Goal: Contribute content: Add original content to the website for others to see

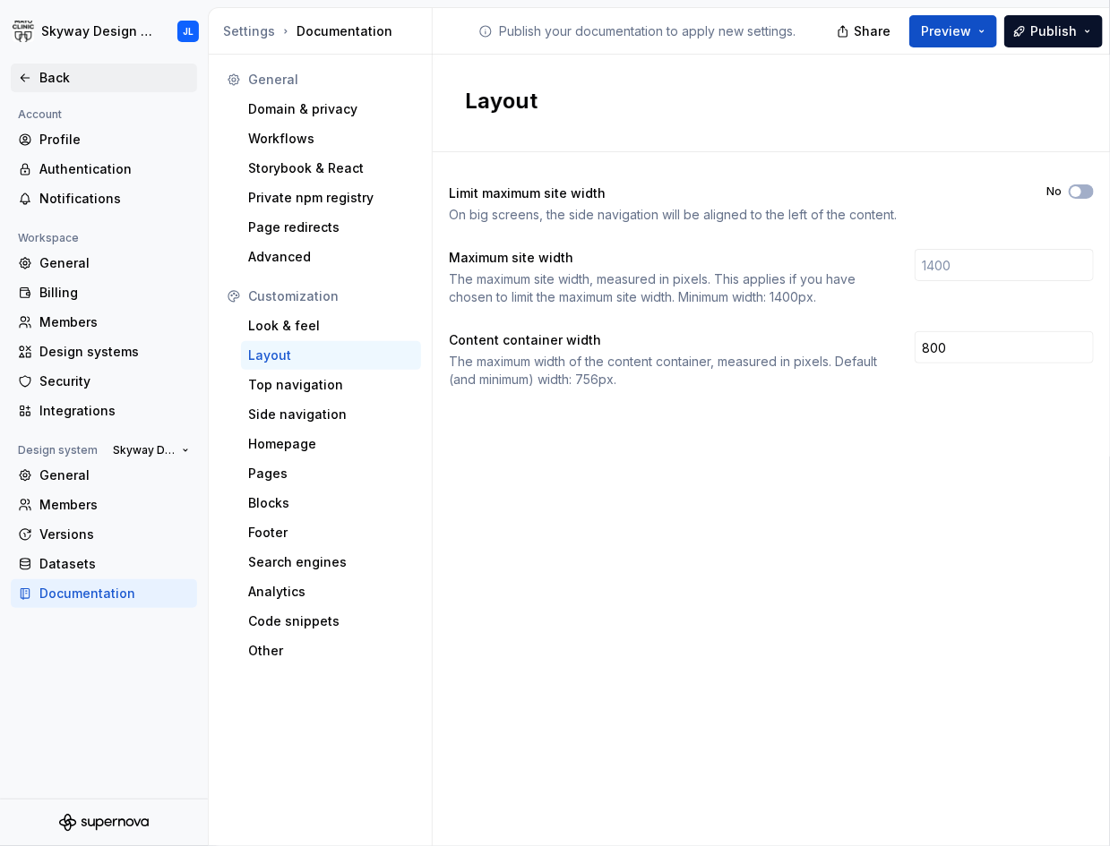
click at [47, 71] on div "Back" at bounding box center [114, 78] width 150 height 18
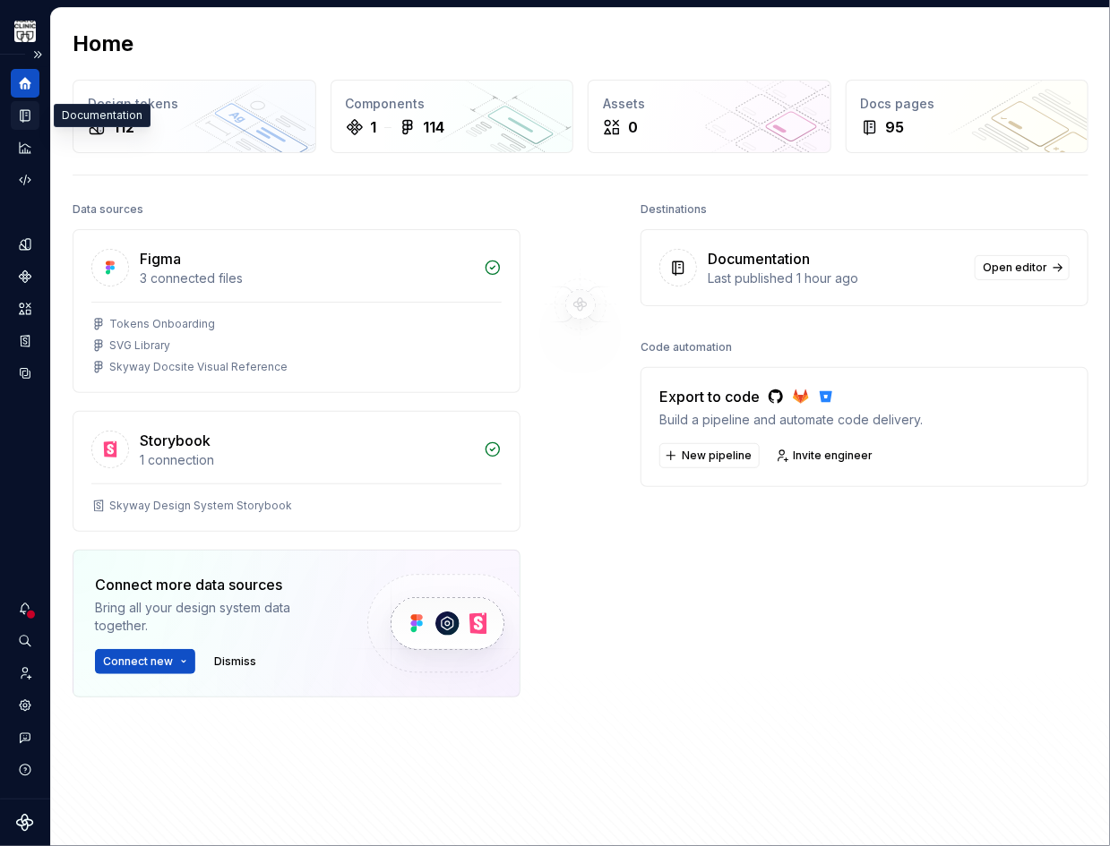
click at [28, 115] on icon "Documentation" at bounding box center [26, 116] width 7 height 10
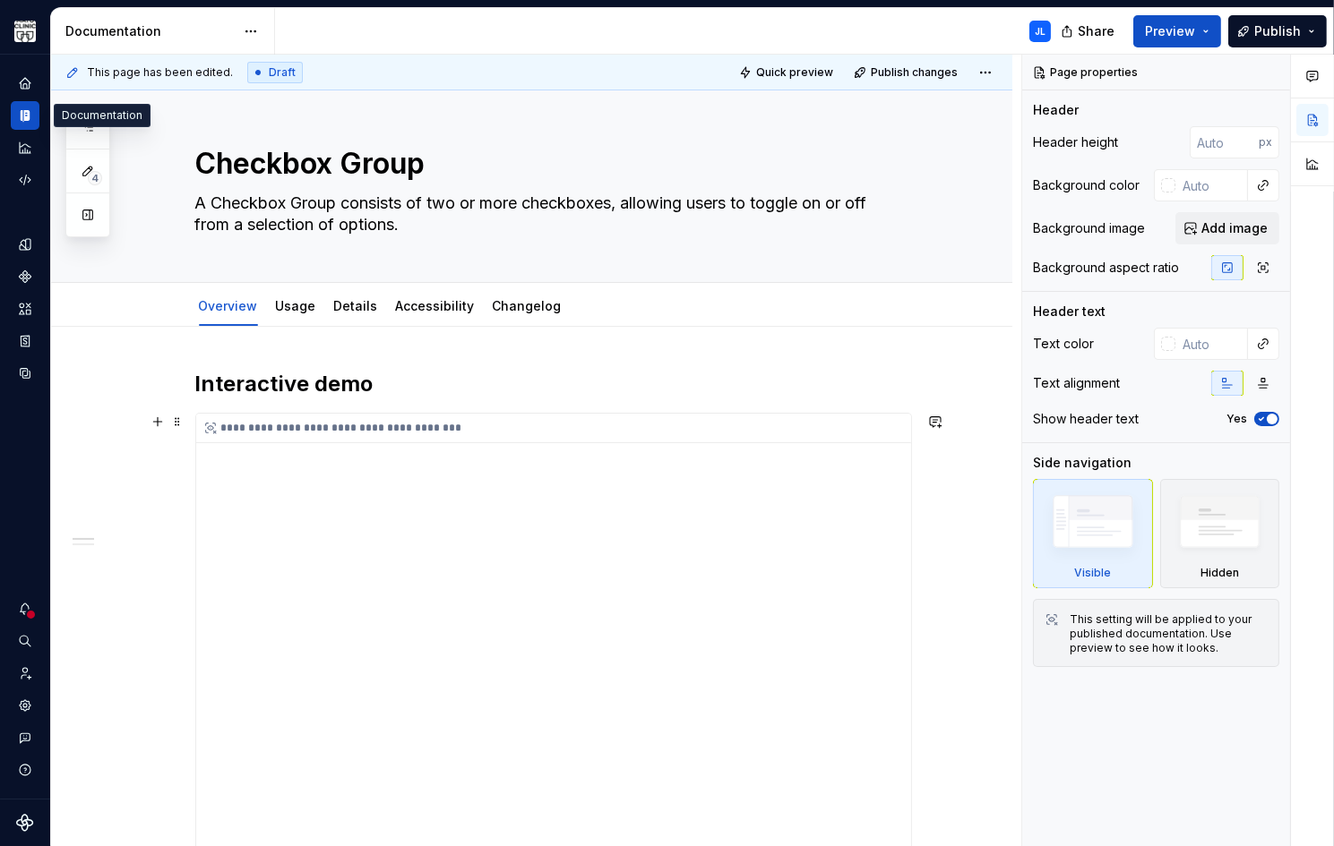
scroll to position [14, 0]
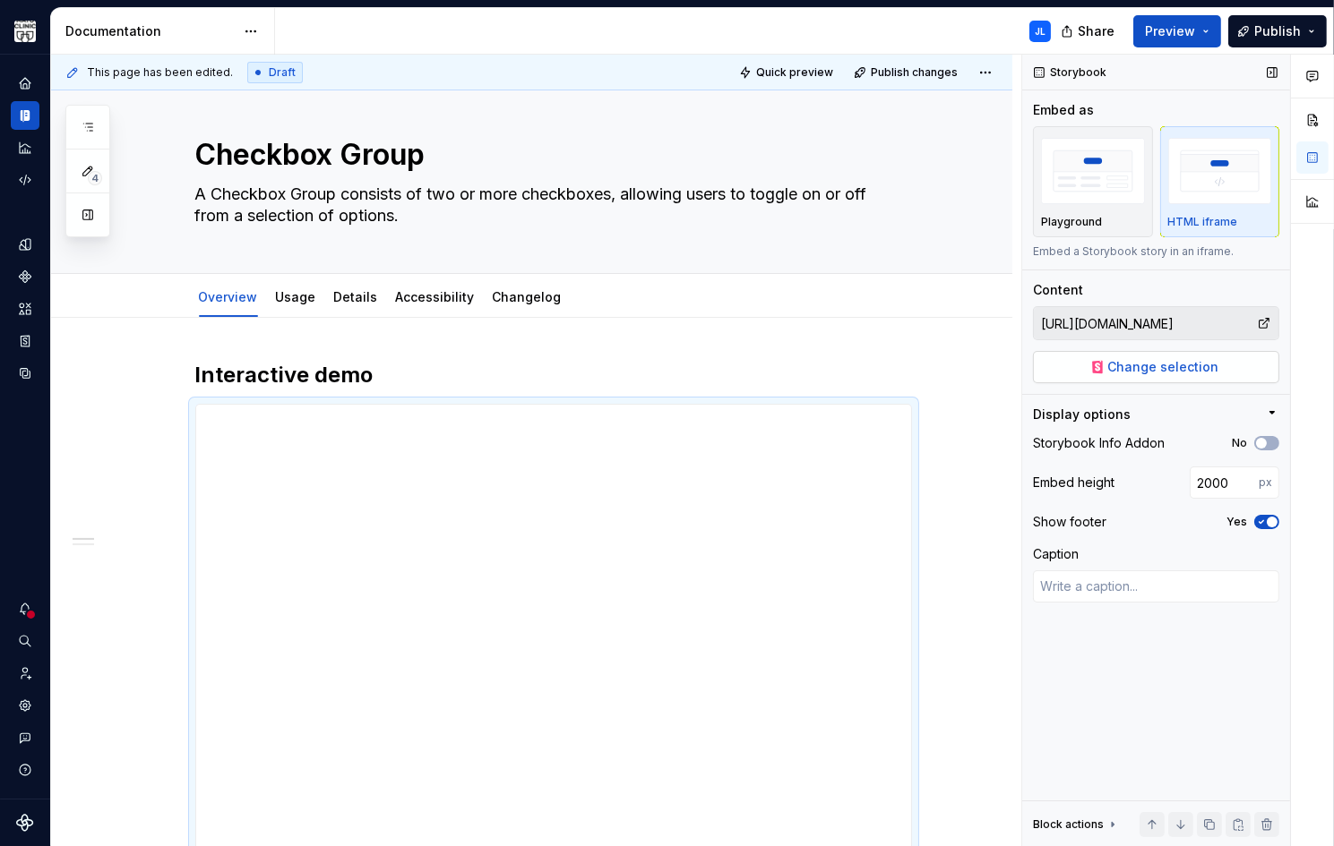
click at [1109, 367] on span "Change selection" at bounding box center [1163, 367] width 111 height 18
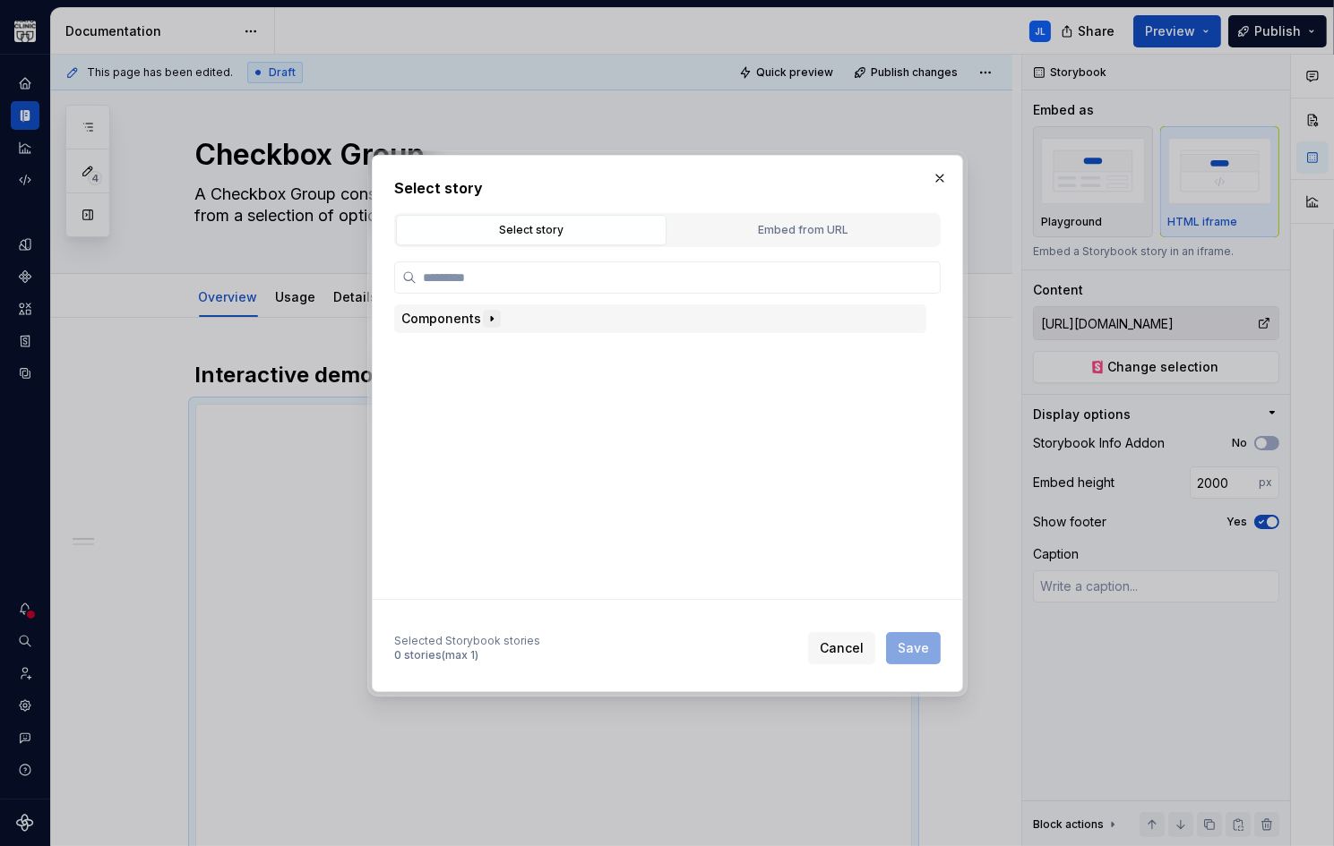
click at [486, 318] on icon "button" at bounding box center [492, 319] width 14 height 14
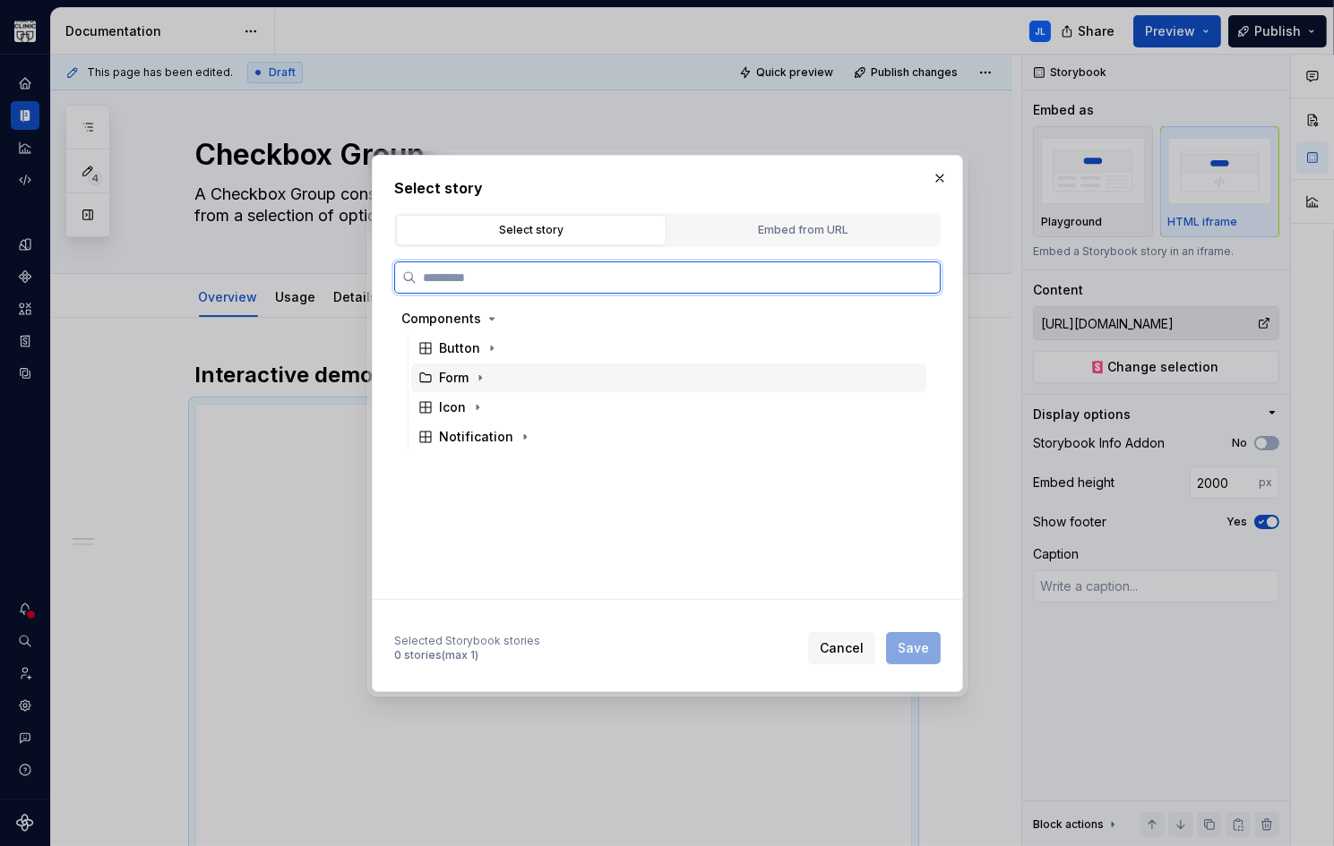
click at [470, 382] on div "Form" at bounding box center [464, 378] width 49 height 18
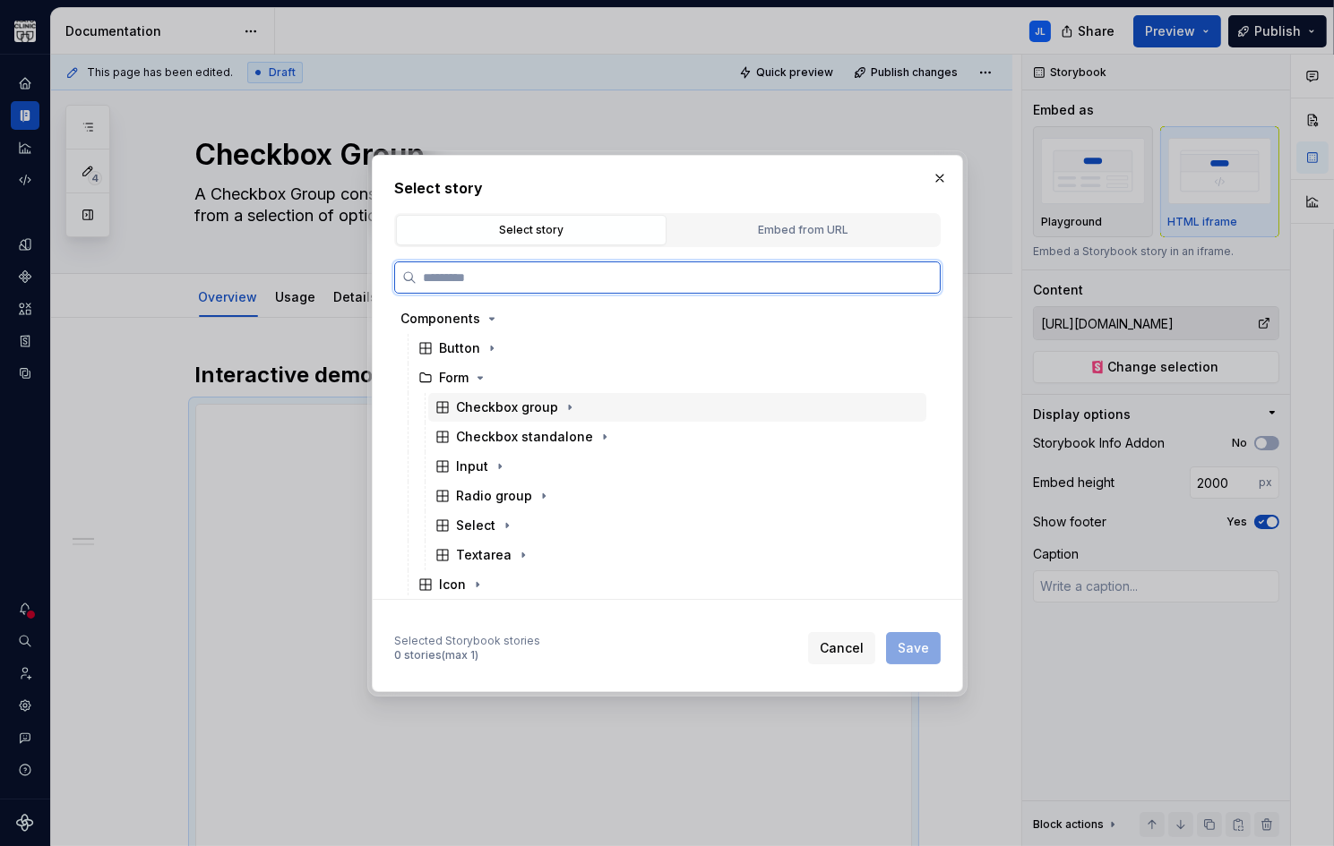
click at [520, 413] on div "Checkbox group" at bounding box center [508, 408] width 102 height 18
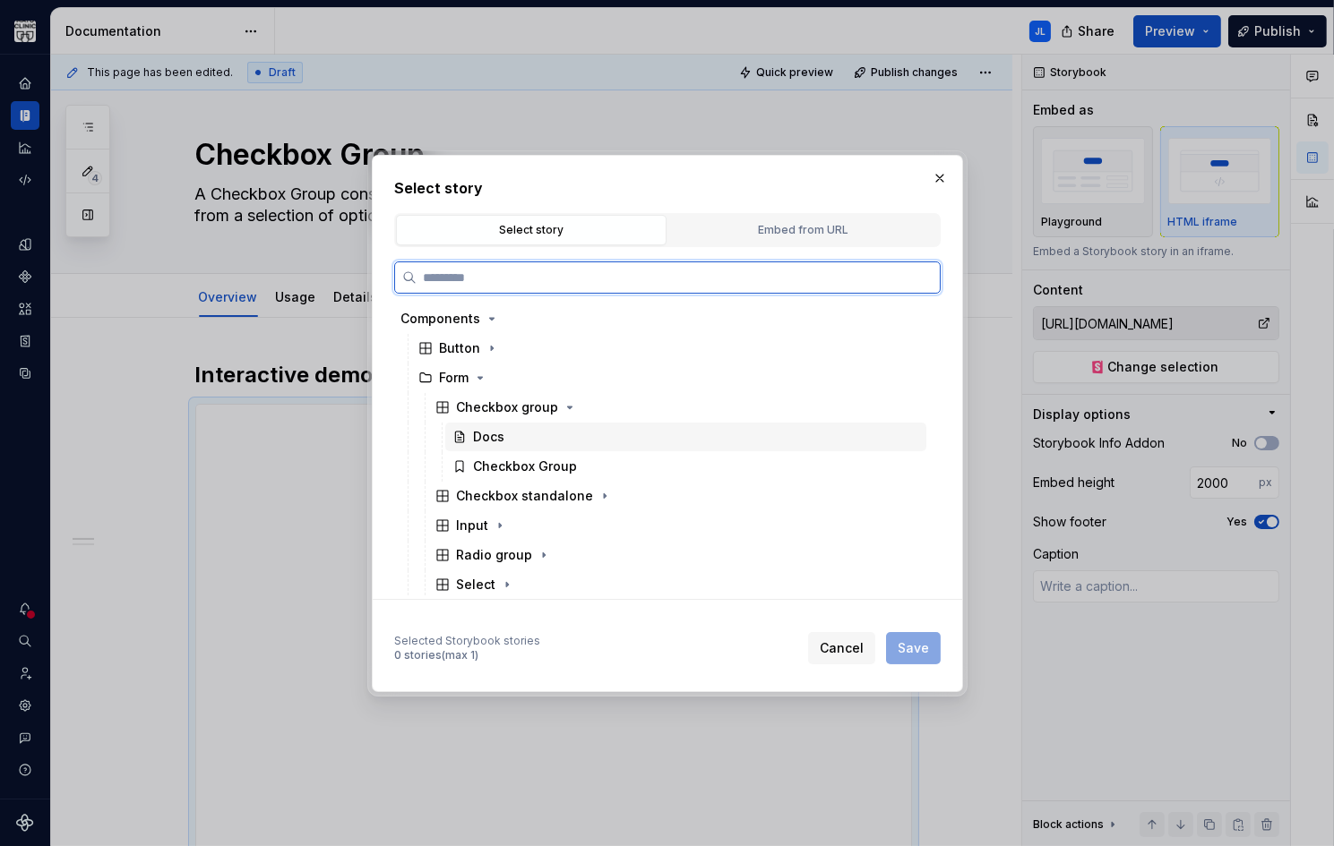
click at [493, 436] on div "Docs" at bounding box center [489, 437] width 31 height 18
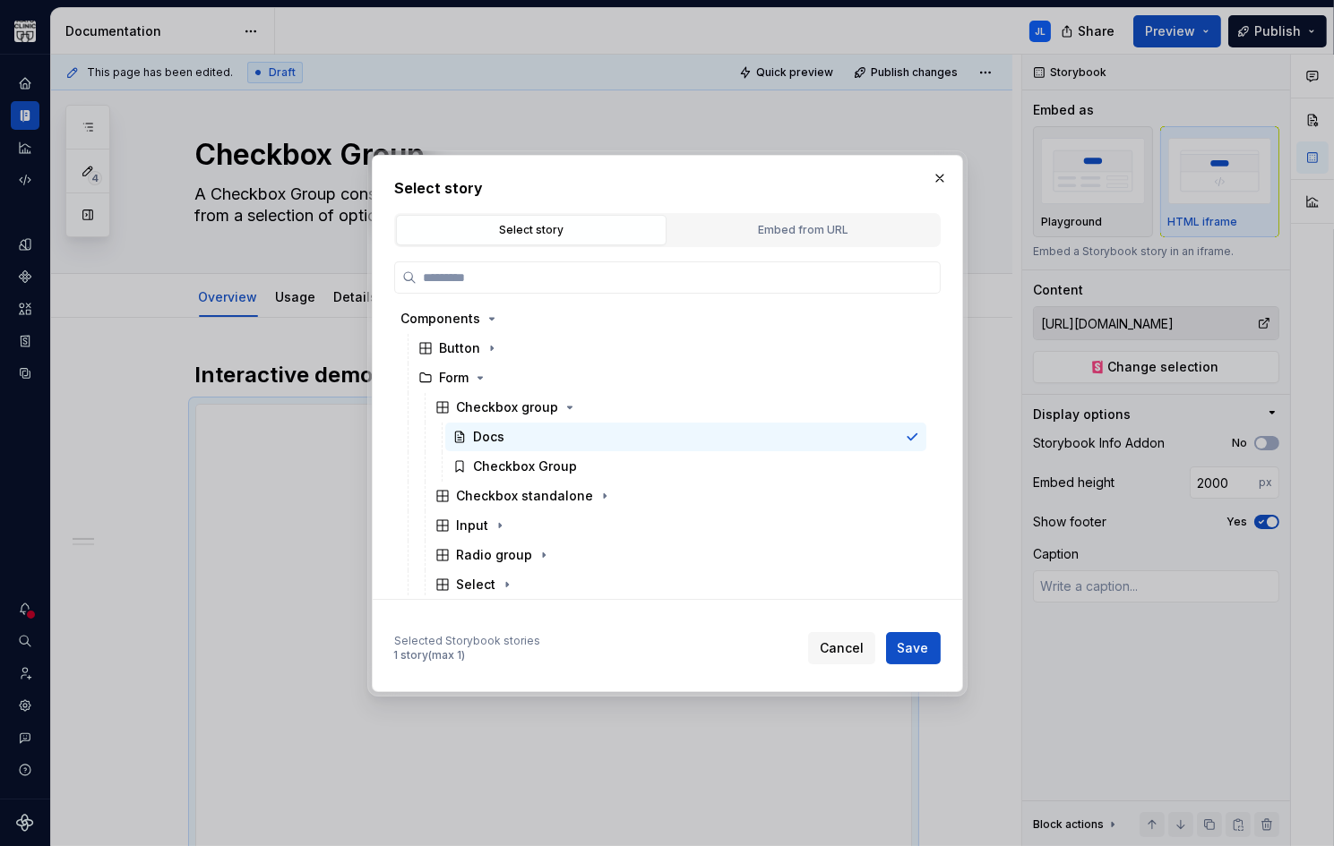
click at [921, 649] on span "Save" at bounding box center [913, 649] width 31 height 18
type textarea "*"
type input "Components / Form / Checkbox group / Docs"
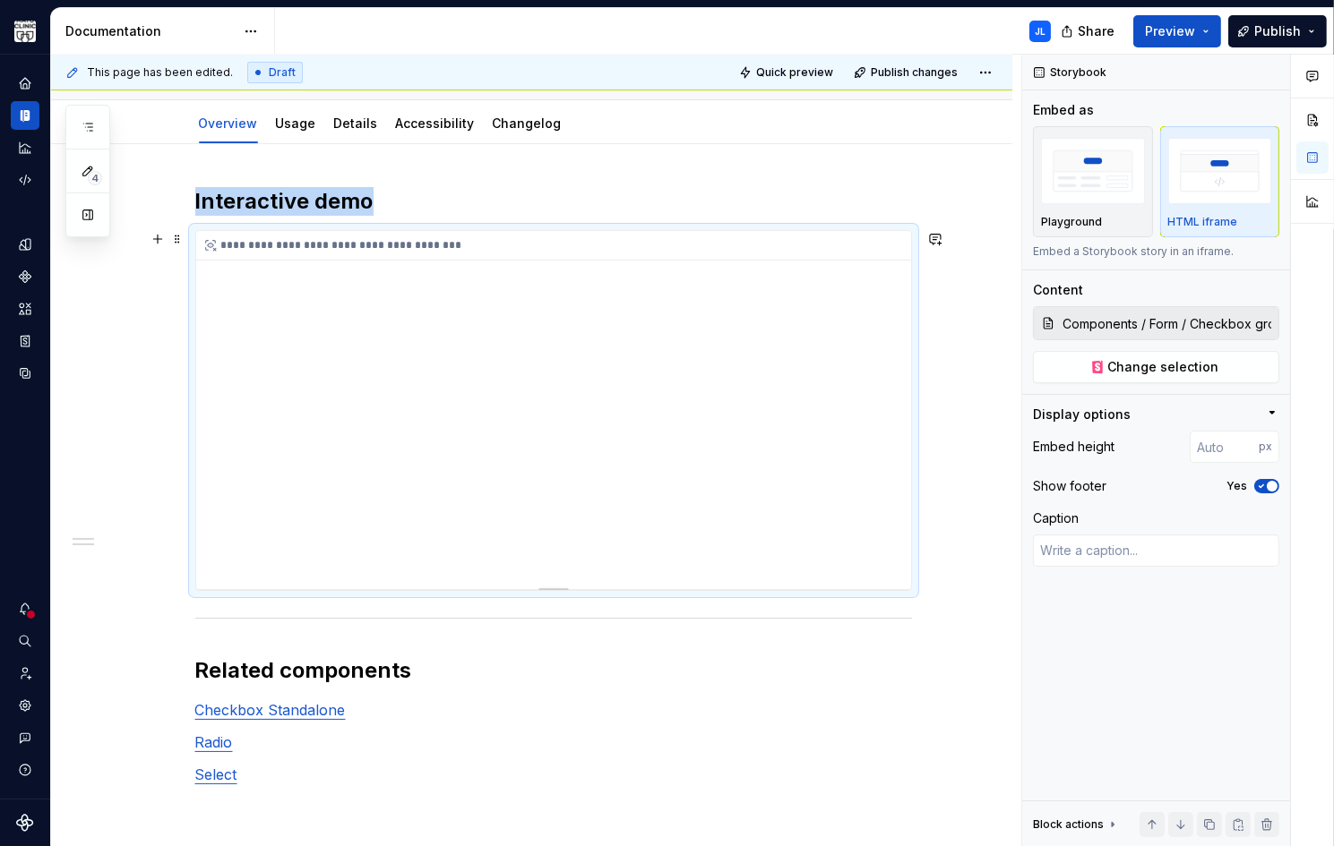
scroll to position [181, 0]
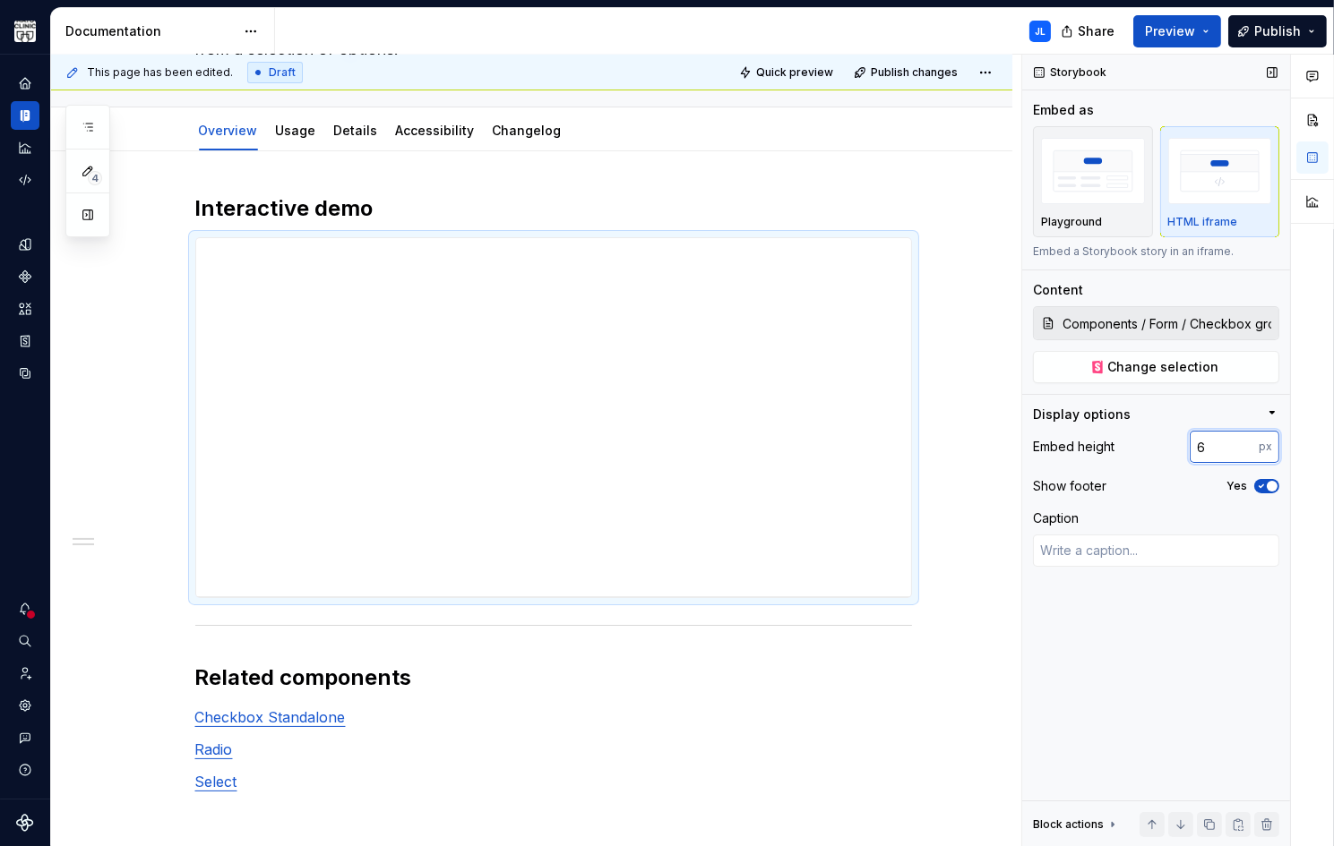
click at [1109, 443] on input "6" at bounding box center [1224, 447] width 69 height 32
drag, startPoint x: 1223, startPoint y: 451, endPoint x: 1103, endPoint y: 449, distance: 120.1
click at [1103, 449] on div "Embed height 6 px" at bounding box center [1156, 447] width 246 height 32
type input "2000"
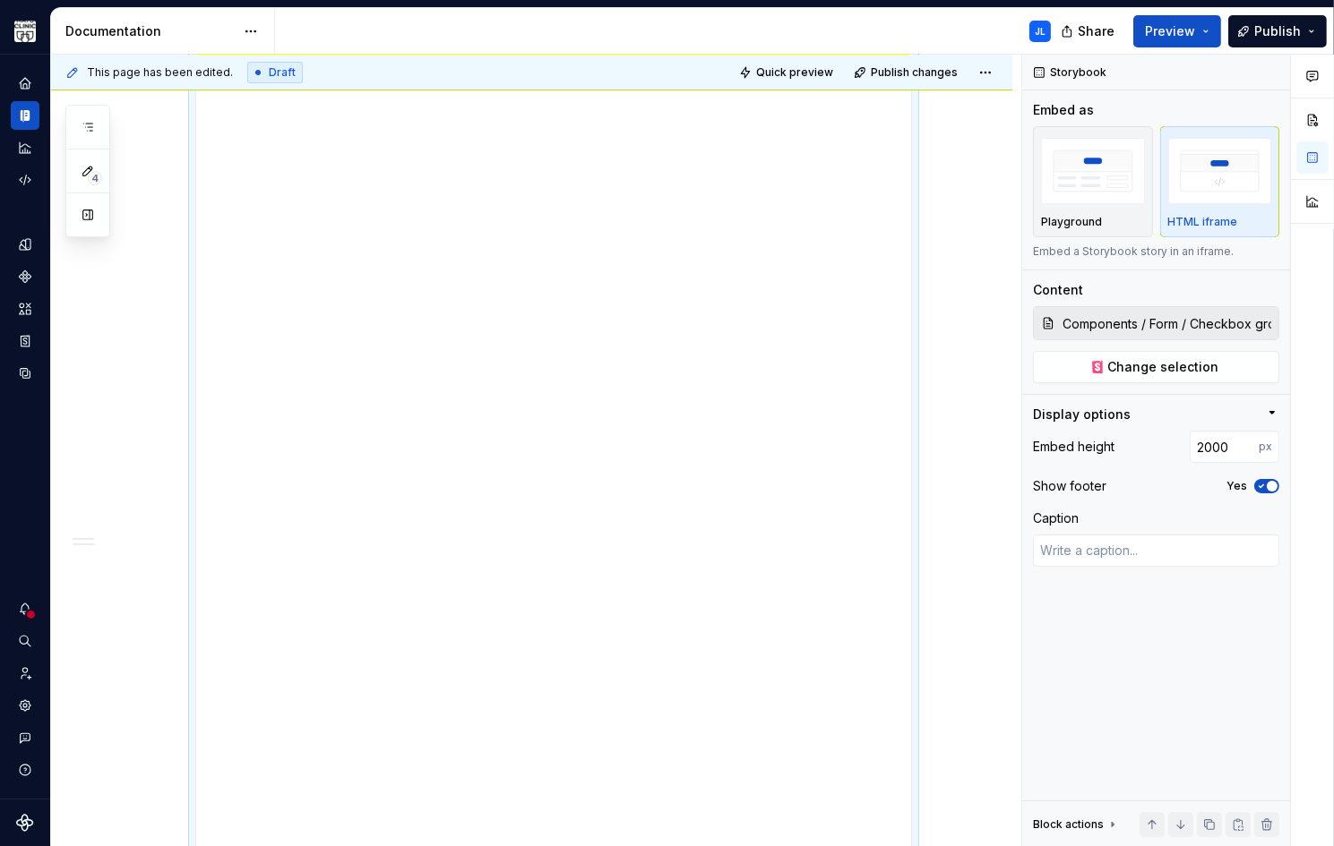
scroll to position [372, 0]
click at [791, 68] on span "Quick preview" at bounding box center [794, 72] width 77 height 14
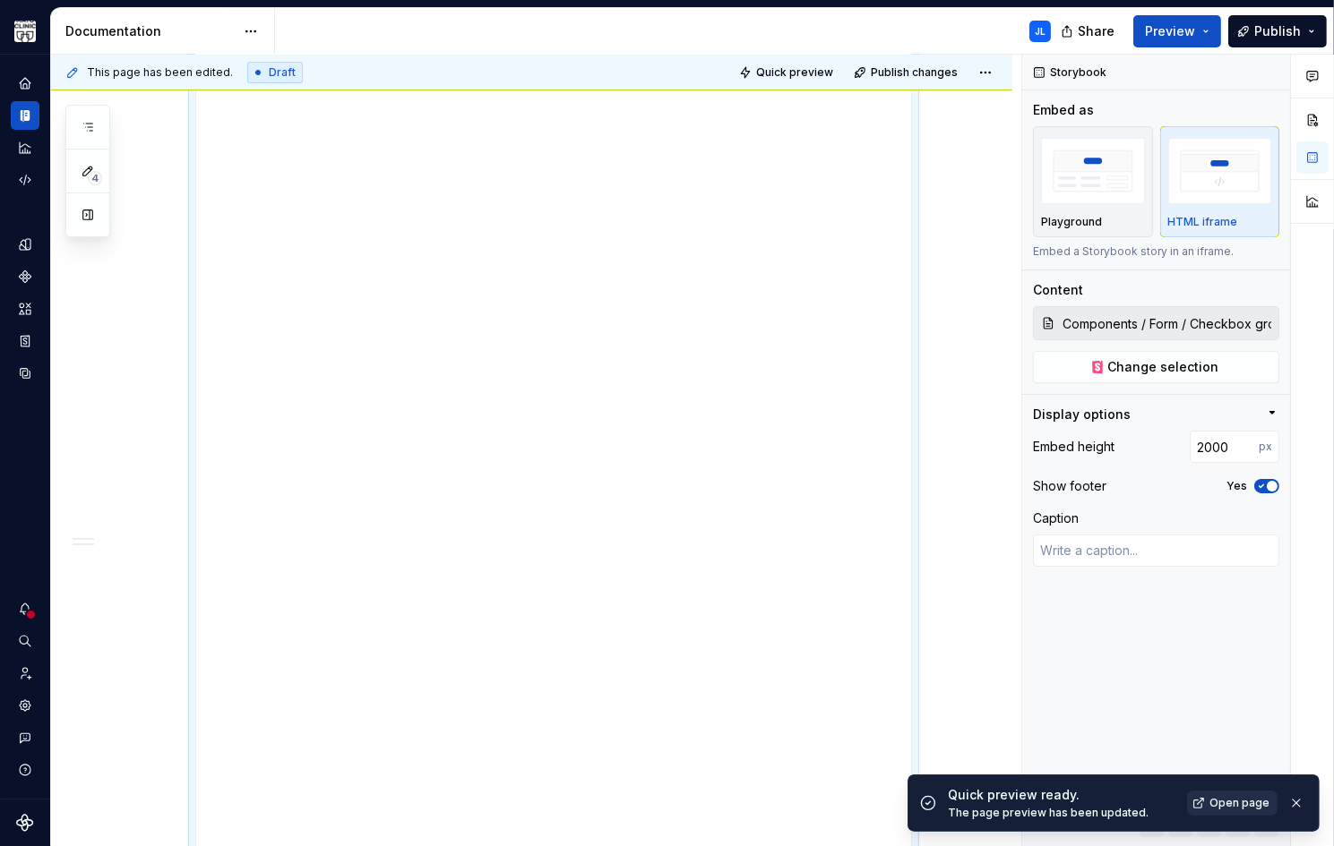
click at [1109, 804] on span "Open page" at bounding box center [1239, 803] width 60 height 14
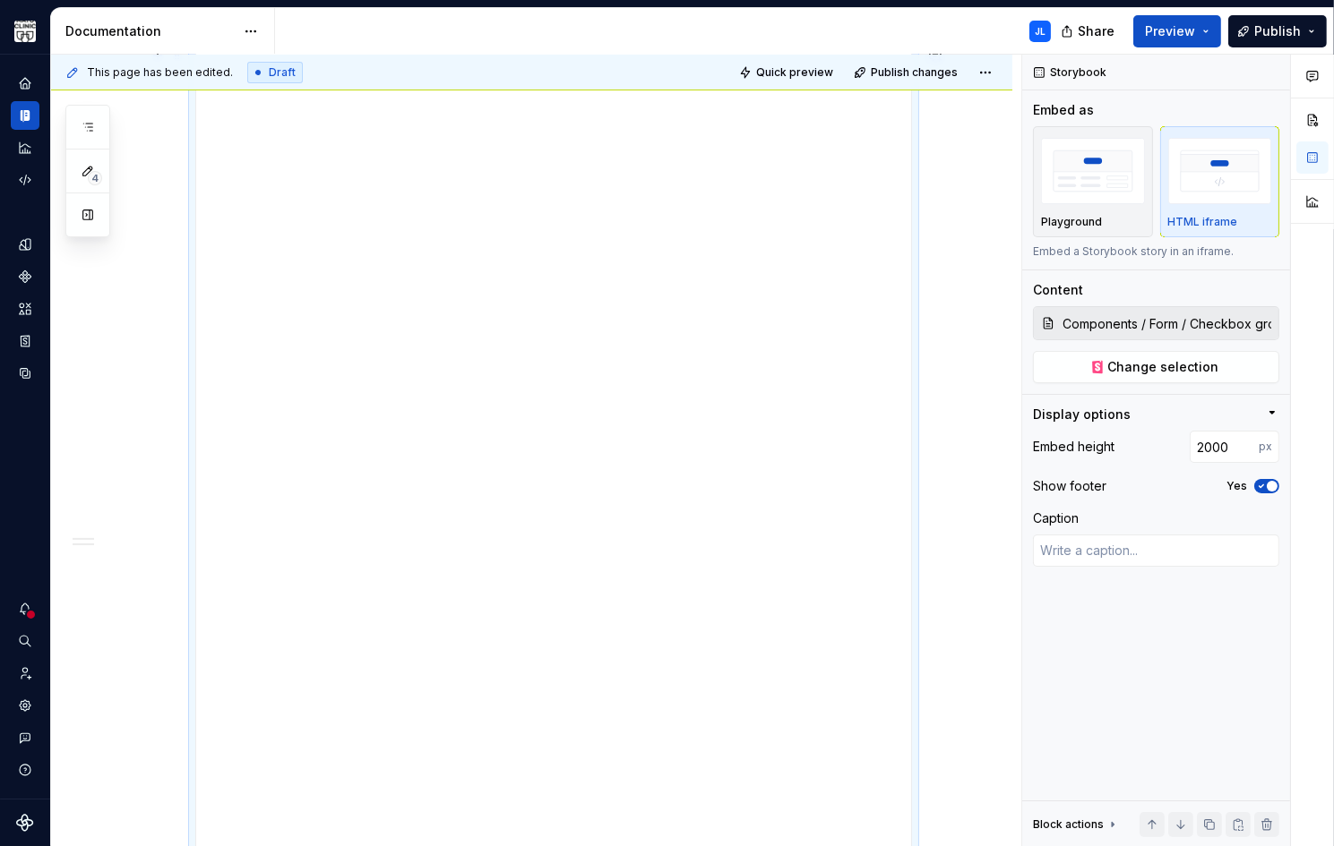
click at [1109, 488] on span "button" at bounding box center [1272, 486] width 11 height 11
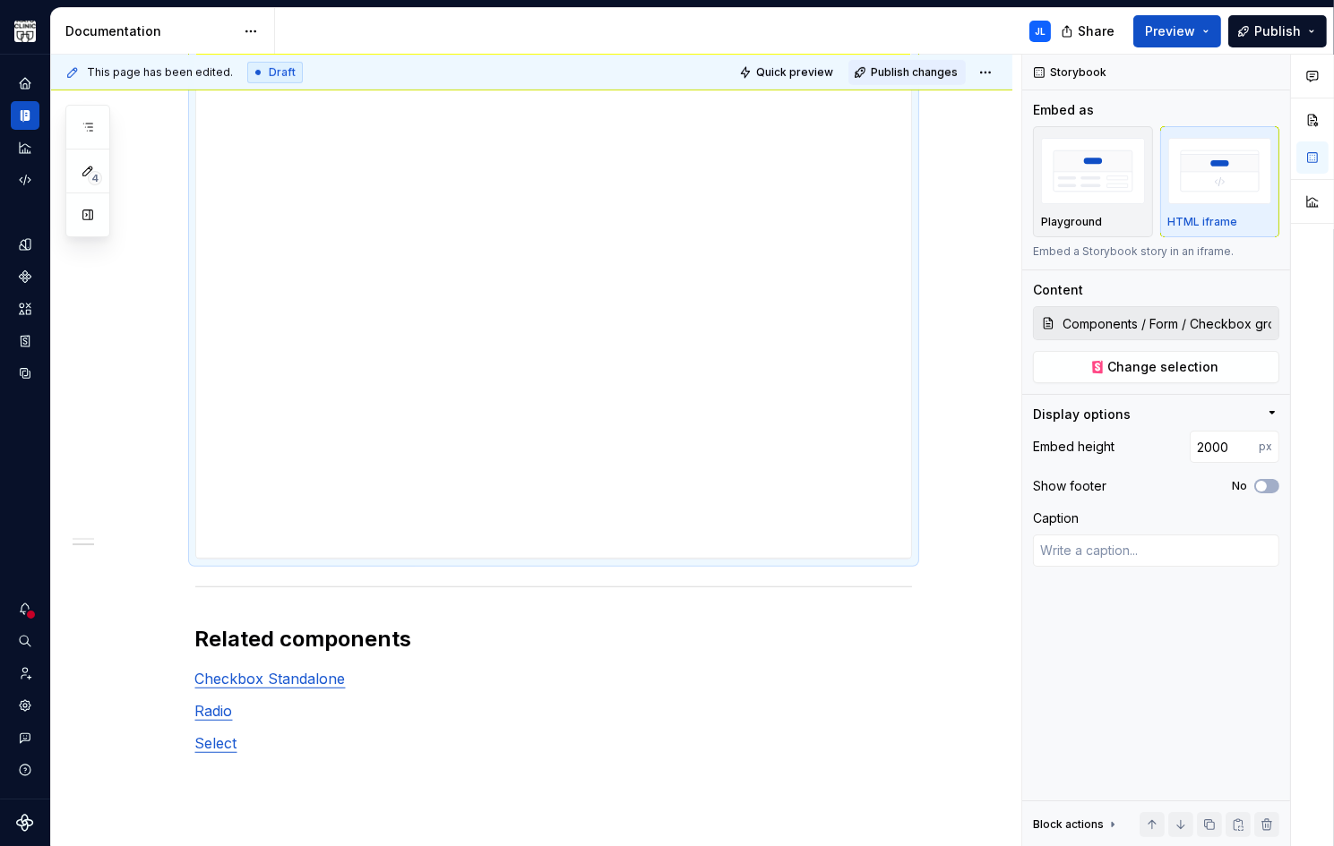
scroll to position [1643, 0]
click at [907, 71] on span "Publish changes" at bounding box center [914, 72] width 87 height 14
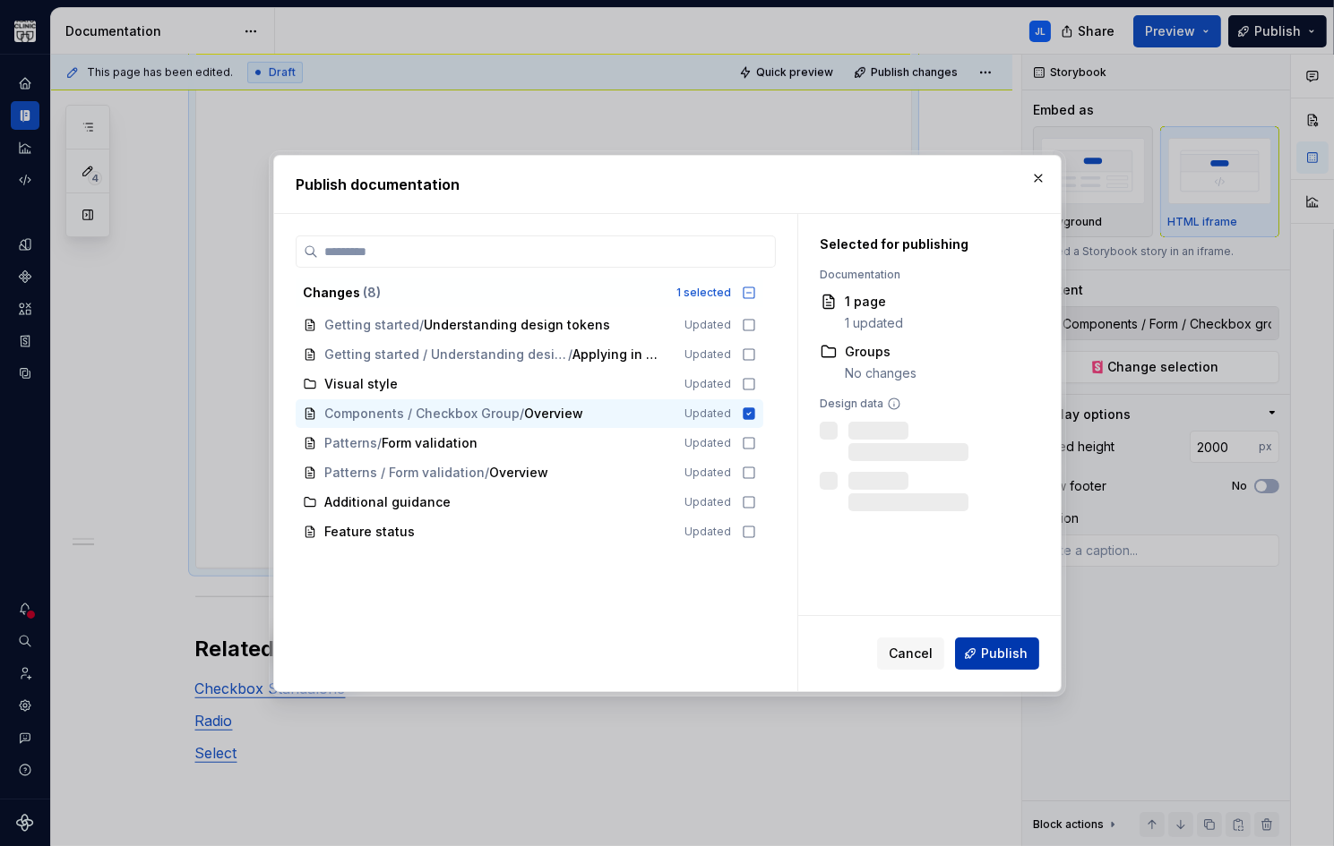
click at [992, 649] on span "Publish" at bounding box center [1004, 654] width 47 height 18
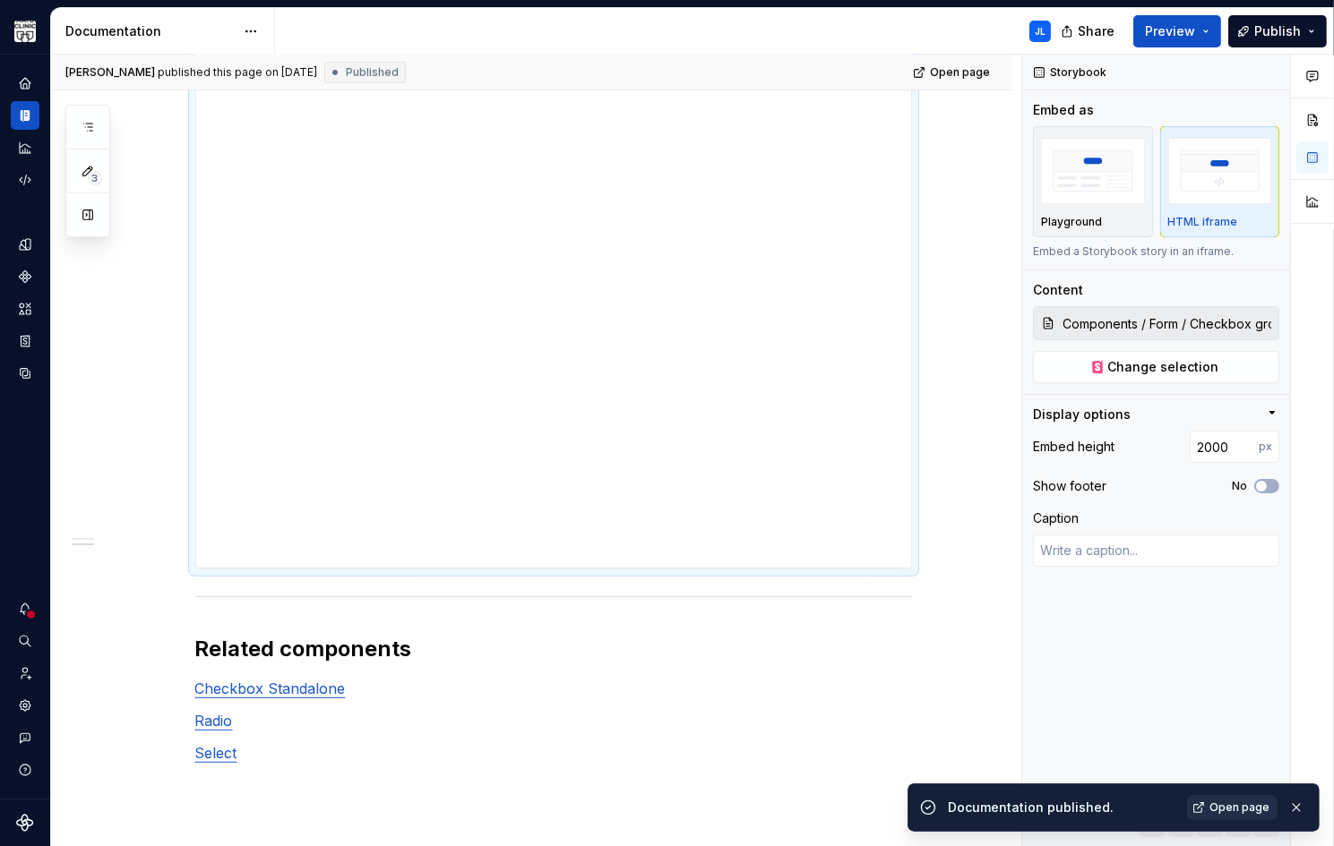
click at [1109, 811] on span "Open page" at bounding box center [1239, 808] width 60 height 14
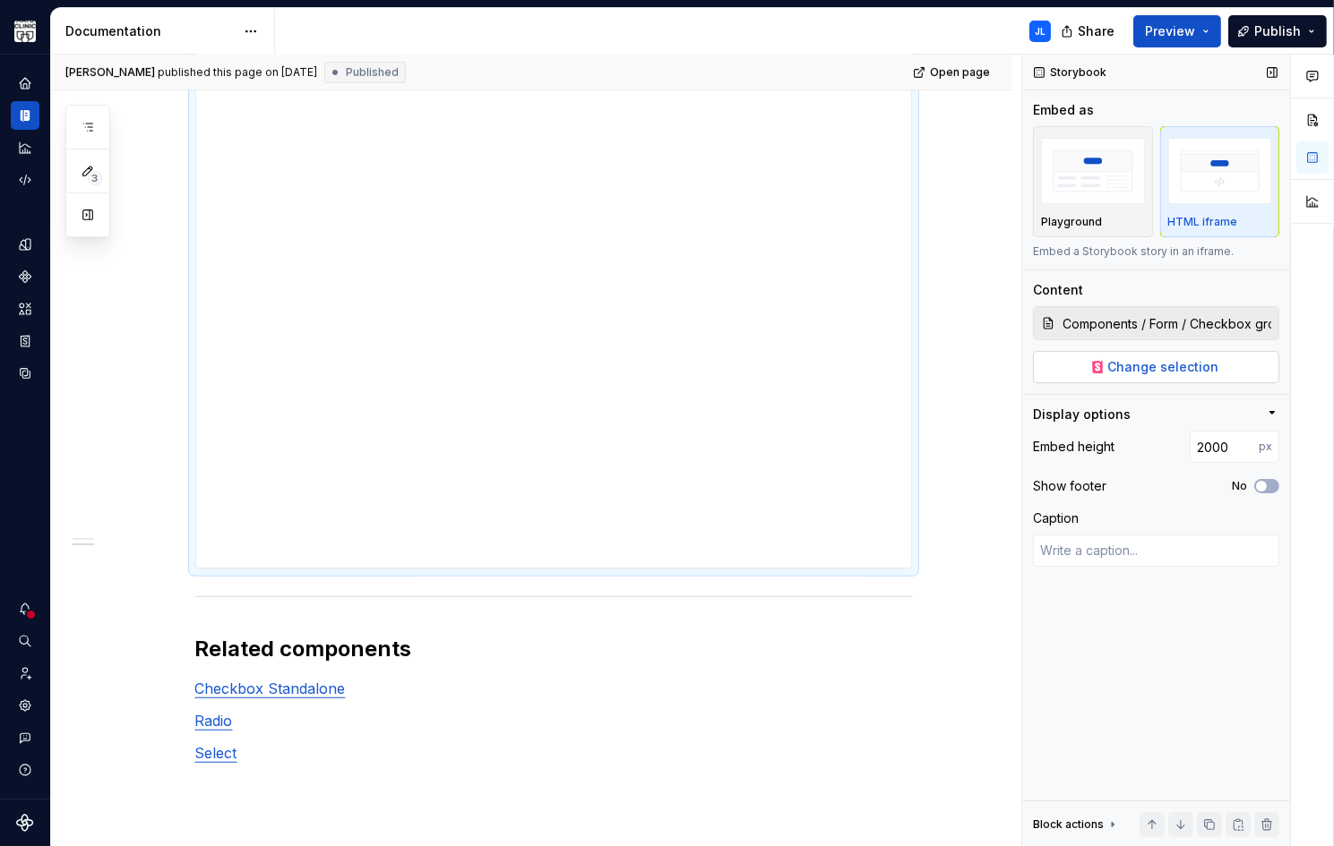
click at [1109, 370] on span "Change selection" at bounding box center [1163, 367] width 111 height 18
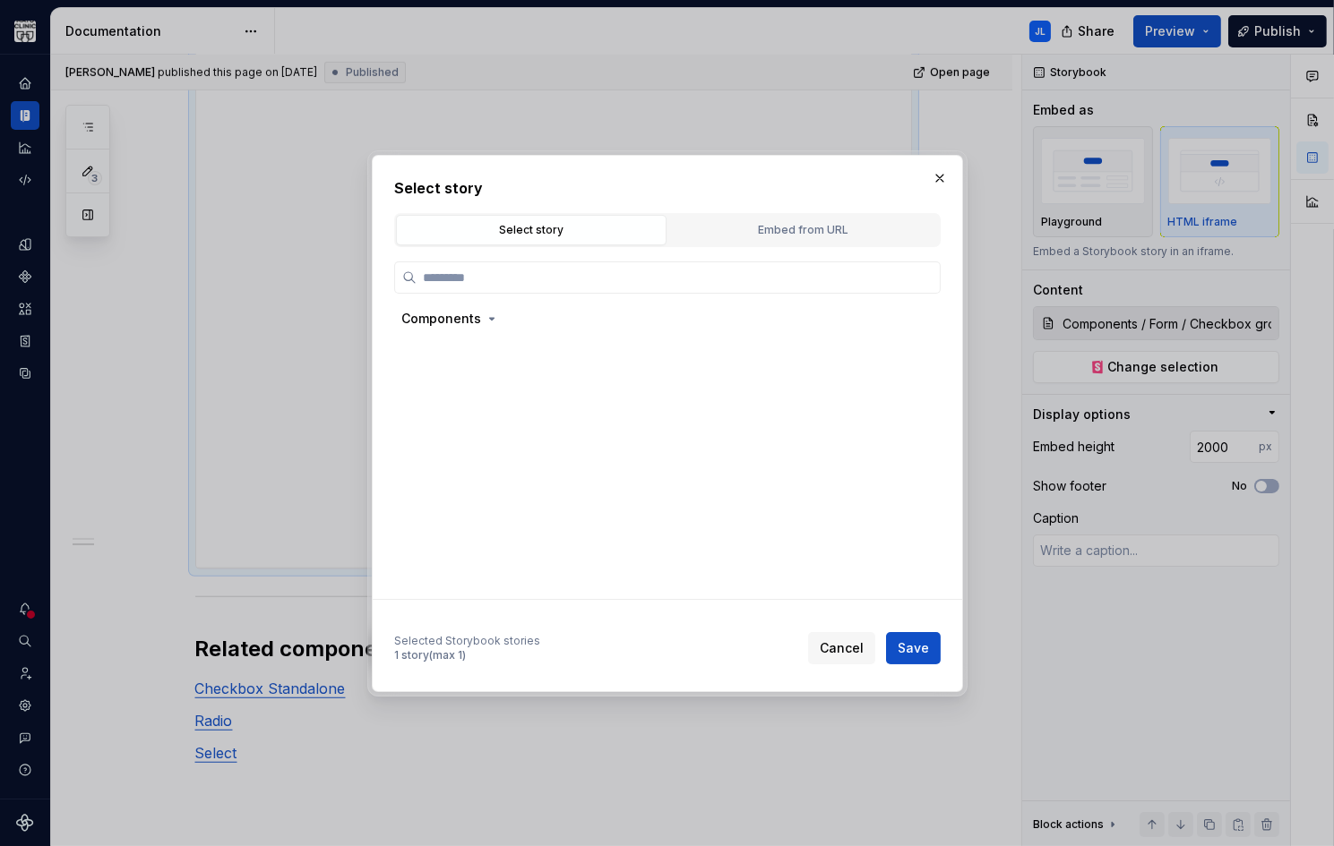
type textarea "*"
click at [749, 230] on div "Embed from URL" at bounding box center [803, 230] width 258 height 18
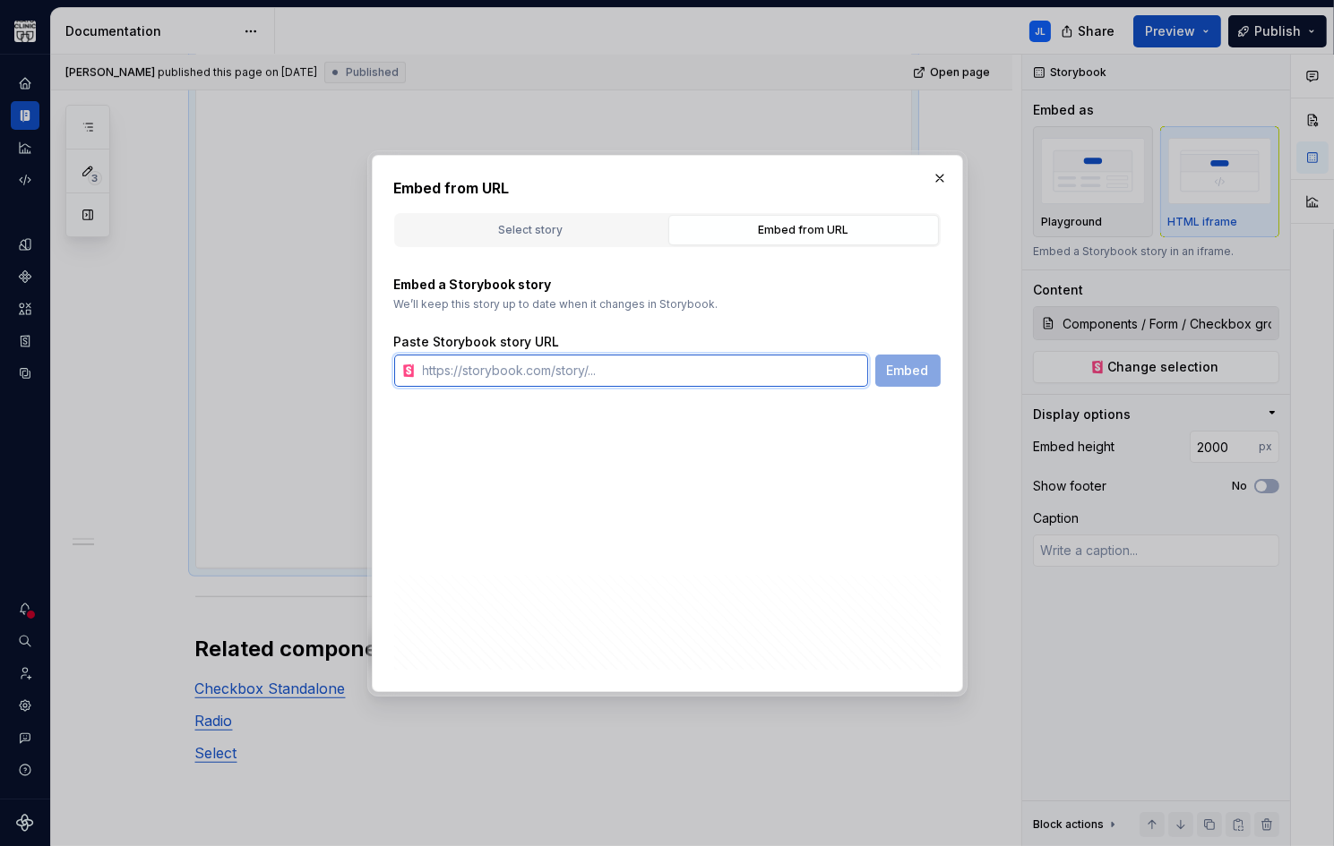
click at [507, 355] on input "text" at bounding box center [642, 371] width 452 height 32
paste input "[URL][DOMAIN_NAME]"
type input "[URL][DOMAIN_NAME]"
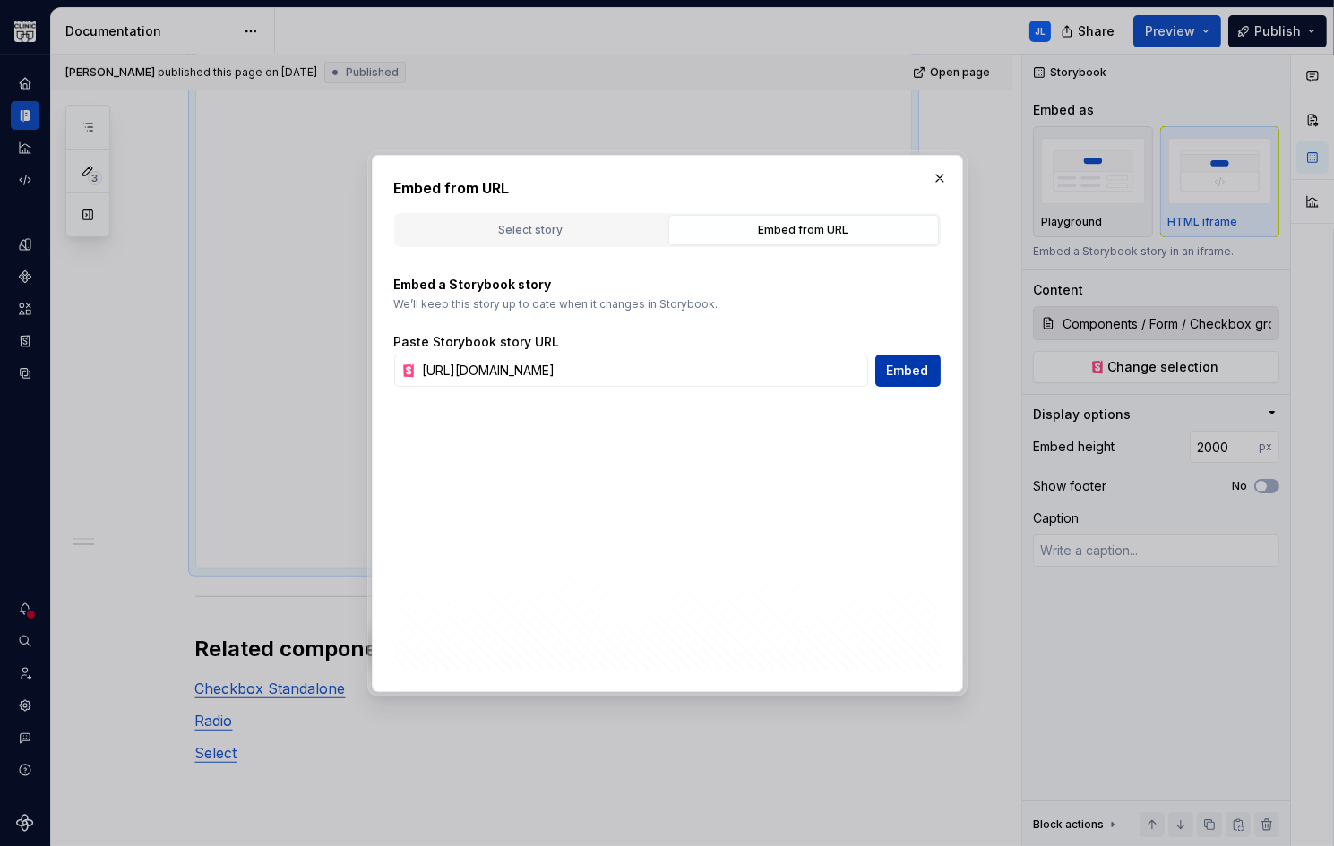
click at [909, 375] on span "Embed" at bounding box center [908, 371] width 42 height 18
type textarea "*"
type input "[URL][DOMAIN_NAME]"
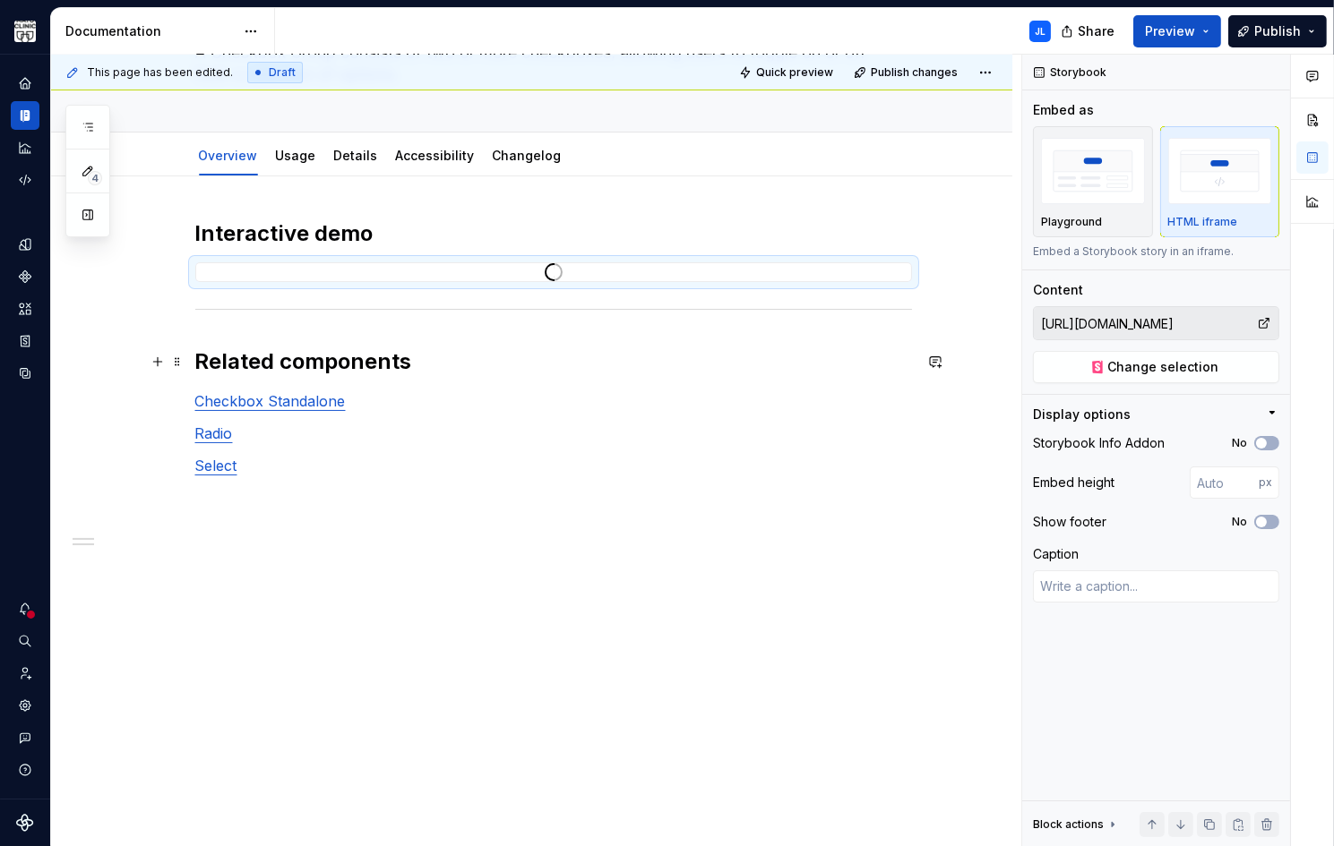
scroll to position [497, 0]
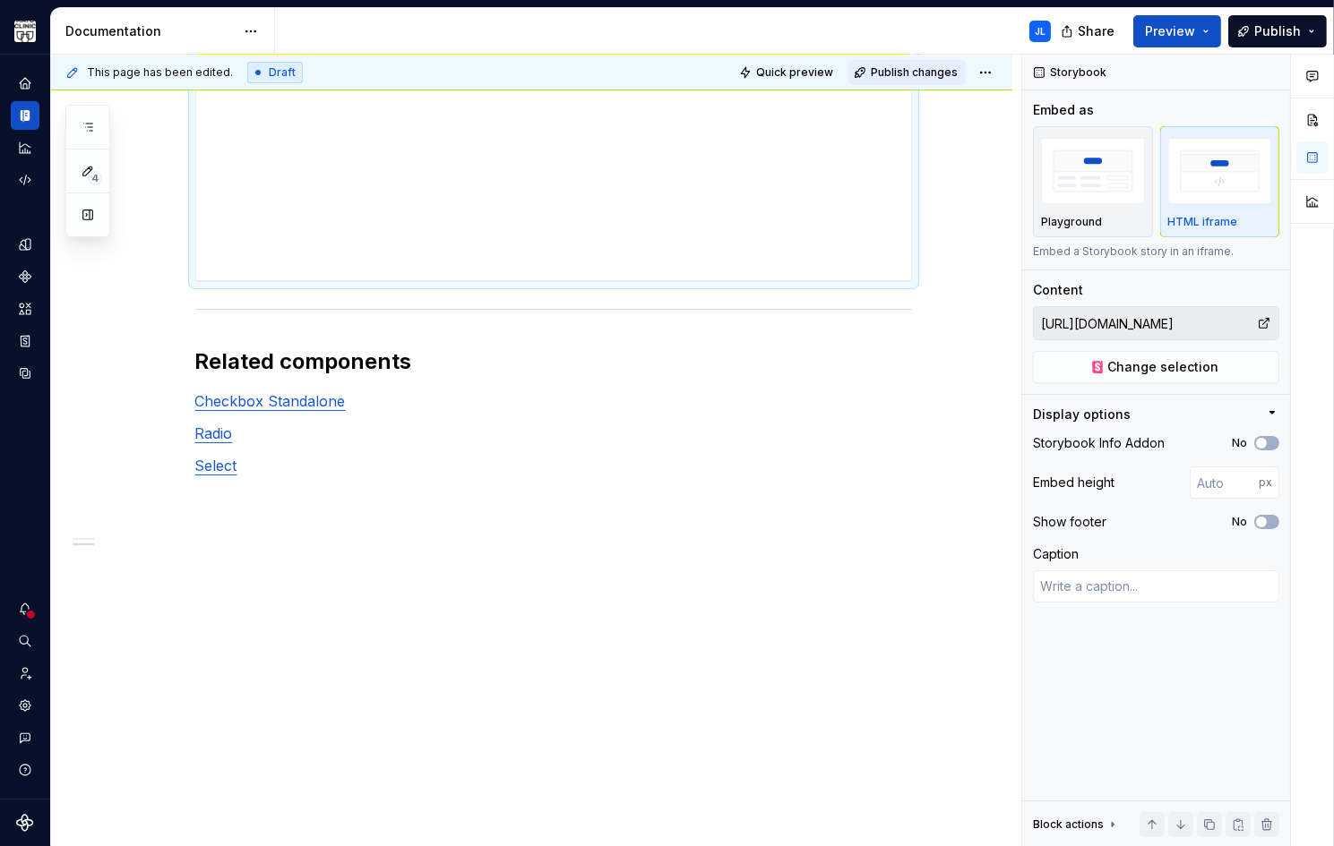
click at [905, 73] on span "Publish changes" at bounding box center [914, 72] width 87 height 14
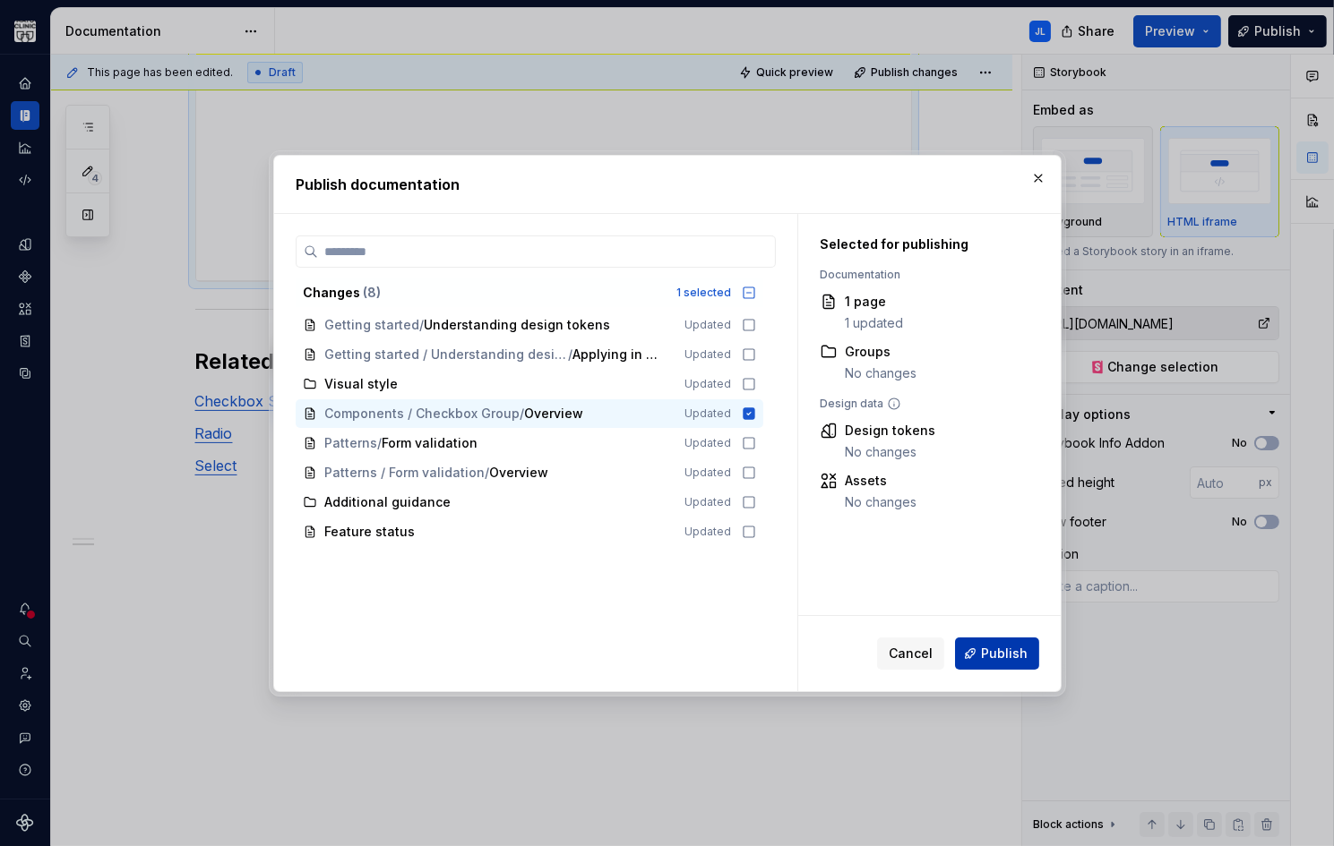
click at [989, 647] on span "Publish" at bounding box center [1004, 654] width 47 height 18
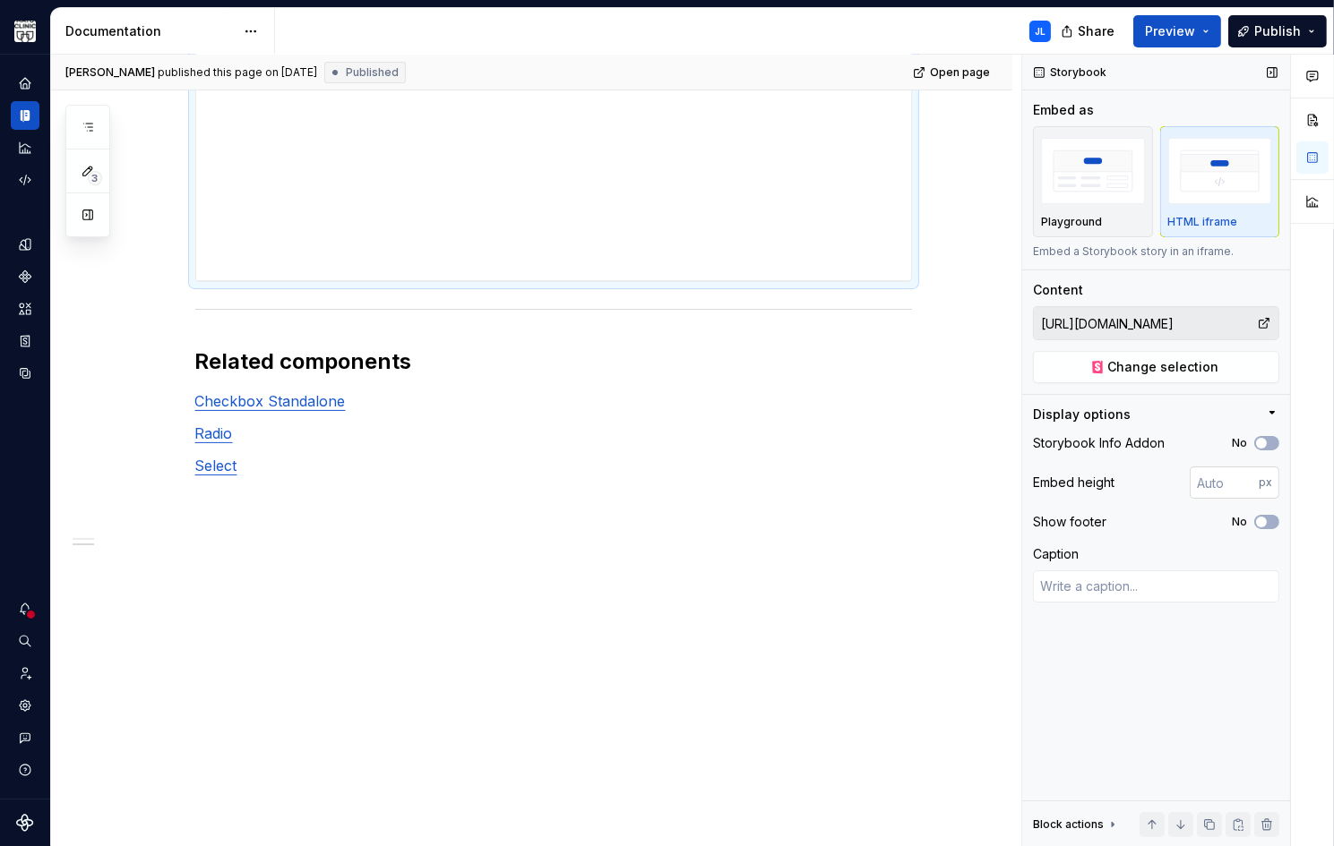
type textarea "*"
drag, startPoint x: 1232, startPoint y: 481, endPoint x: 1174, endPoint y: 479, distance: 57.4
click at [1109, 479] on div "Embed height px" at bounding box center [1156, 483] width 246 height 32
type input "2000"
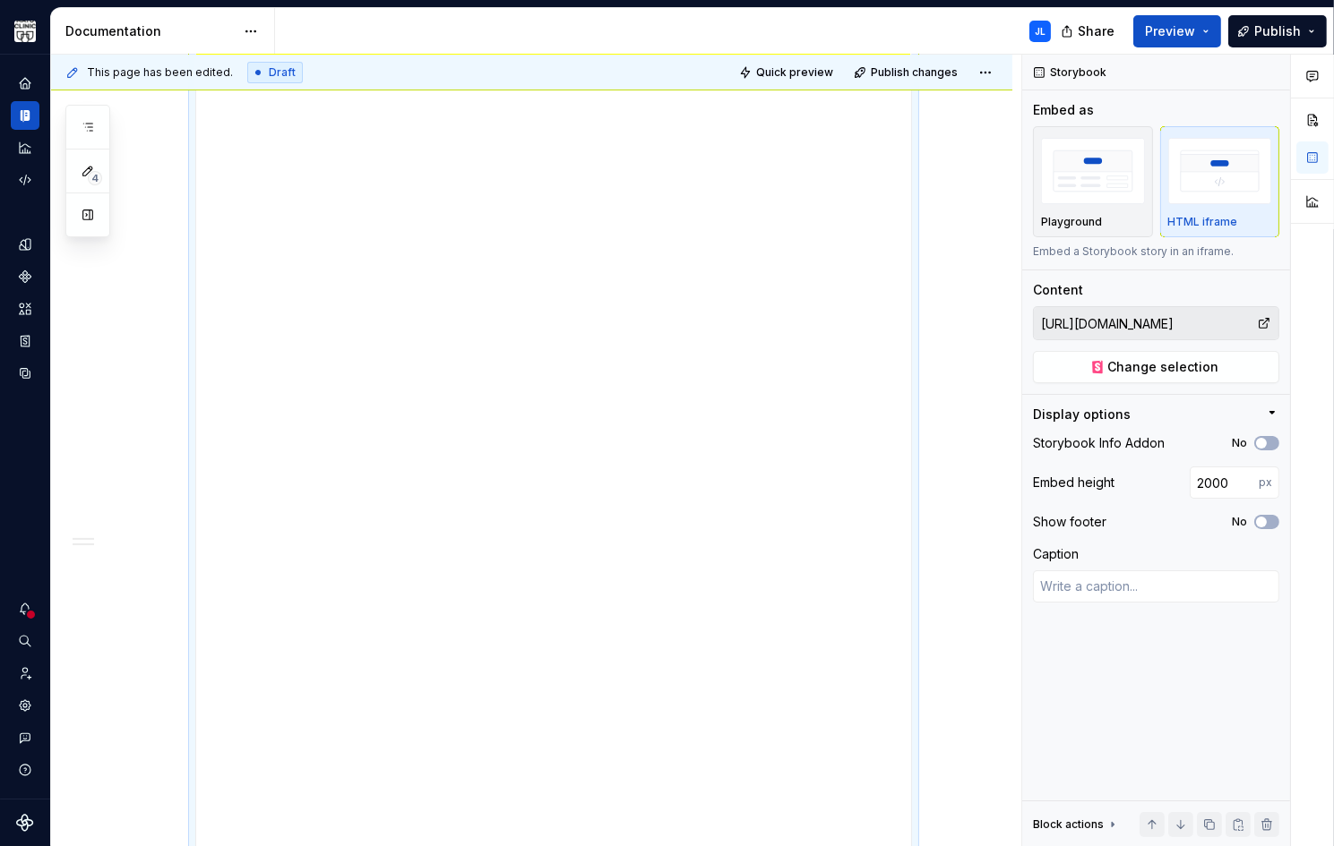
scroll to position [477, 0]
click at [1109, 443] on icon "button" at bounding box center [1261, 443] width 14 height 11
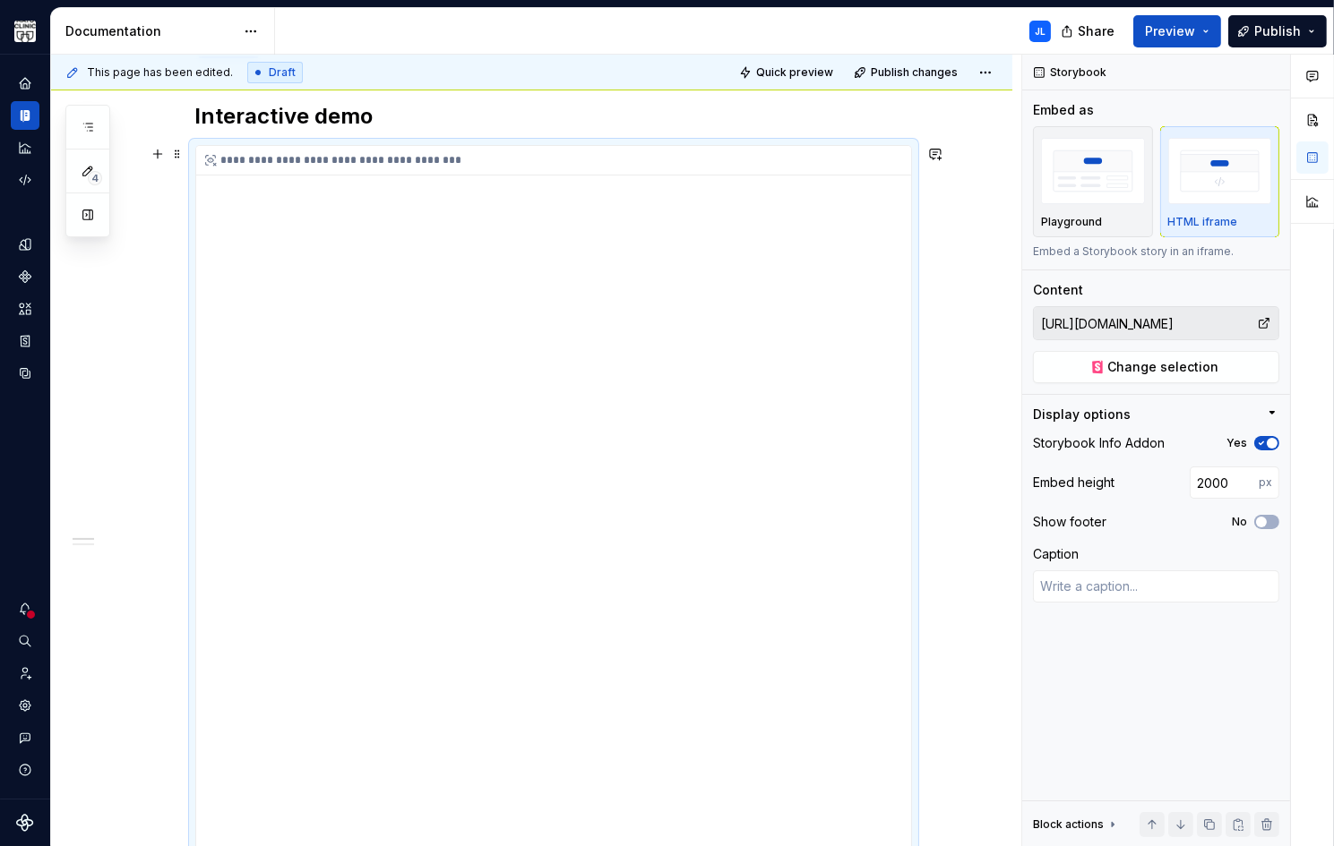
scroll to position [194, 0]
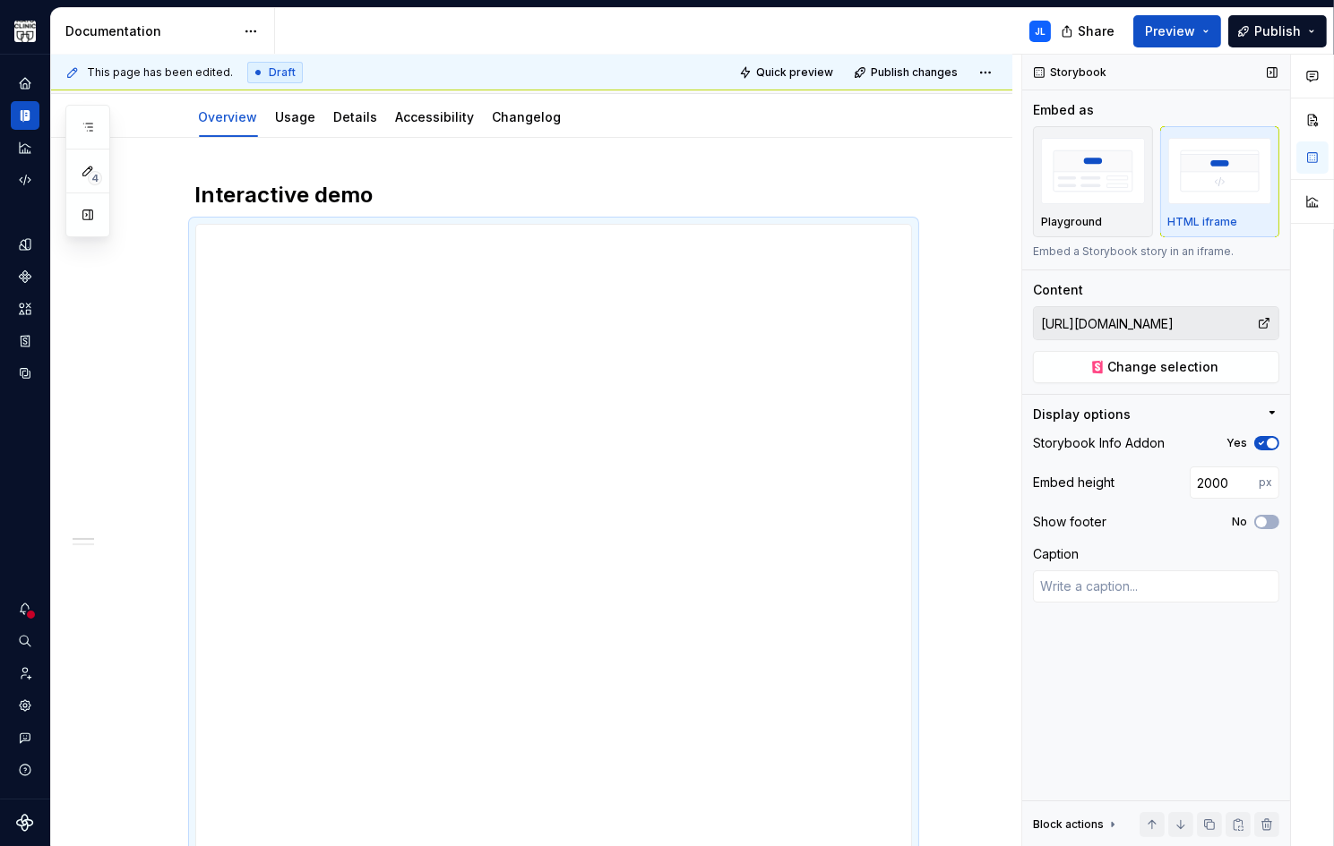
click at [1109, 442] on span "button" at bounding box center [1272, 443] width 11 height 11
click at [904, 72] on span "Publish changes" at bounding box center [914, 72] width 87 height 14
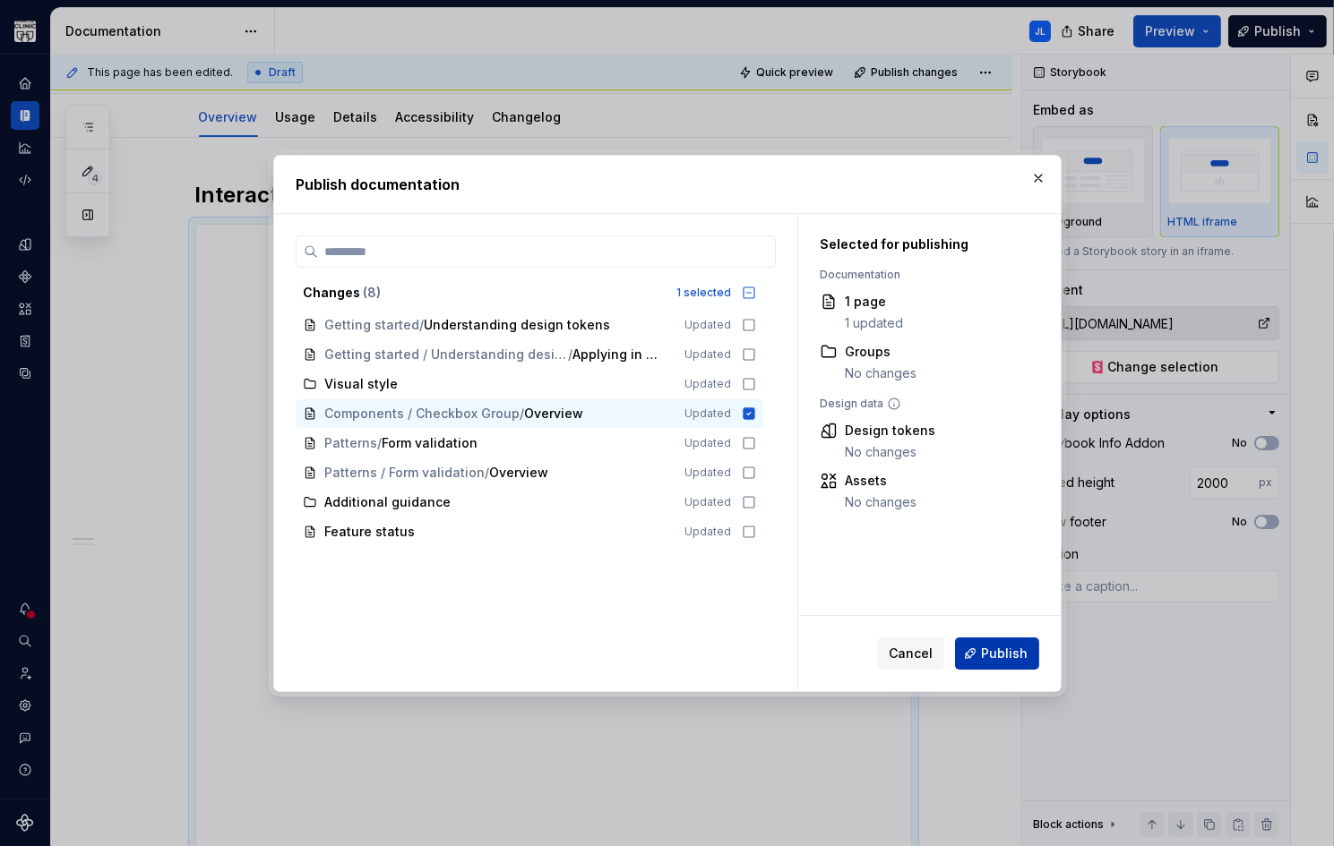
click at [1004, 655] on span "Publish" at bounding box center [1004, 654] width 47 height 18
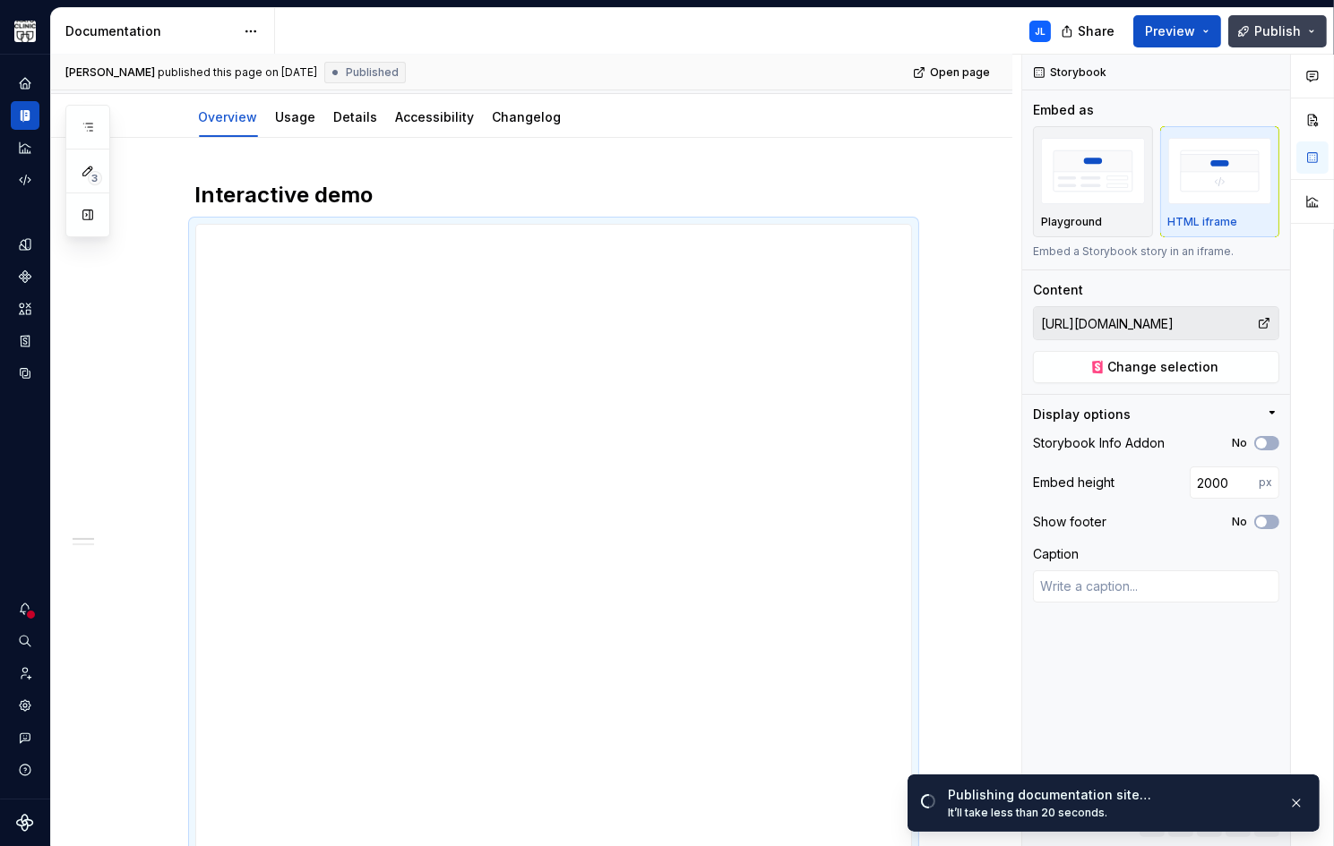
type textarea "*"
